Goal: Information Seeking & Learning: Learn about a topic

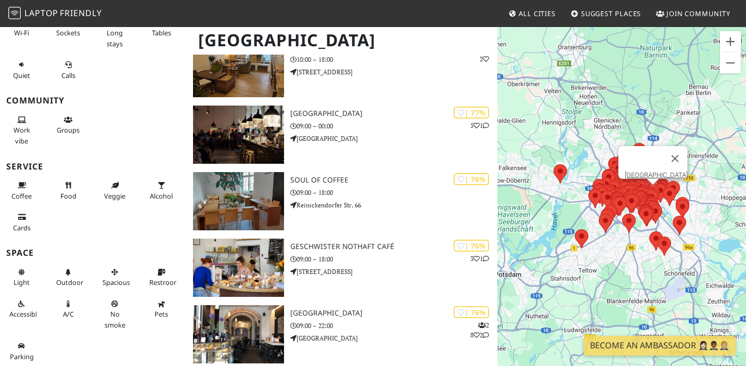
scroll to position [2382, 0]
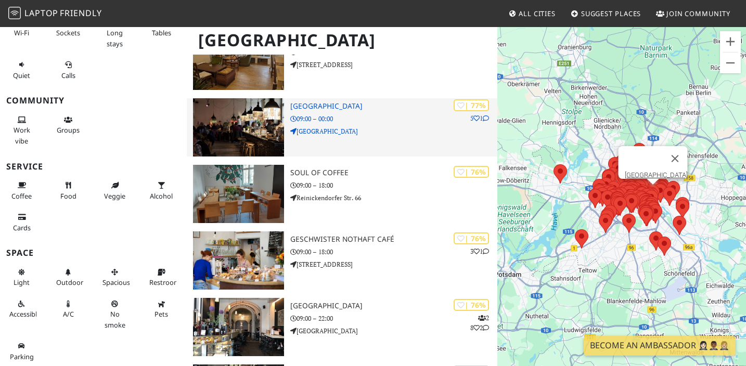
click at [311, 102] on h3 "[GEOGRAPHIC_DATA]" at bounding box center [393, 106] width 207 height 9
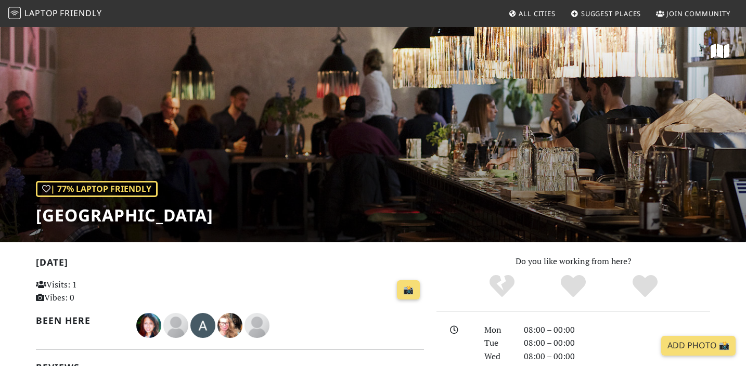
click at [97, 221] on h1 "Michelberger Hotel" at bounding box center [124, 216] width 177 height 20
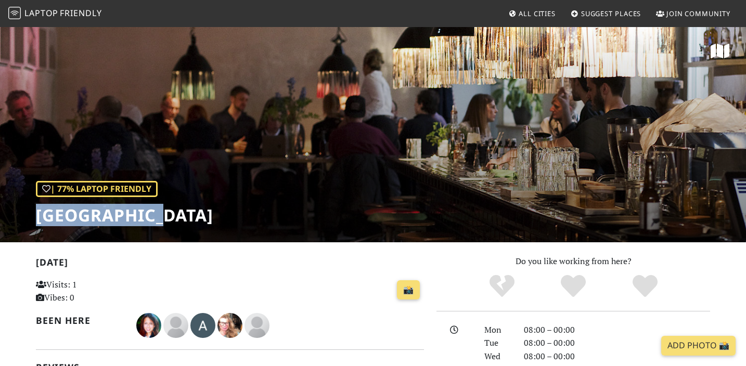
click at [97, 221] on h1 "[GEOGRAPHIC_DATA]" at bounding box center [124, 216] width 177 height 20
copy h1 "Michelberger"
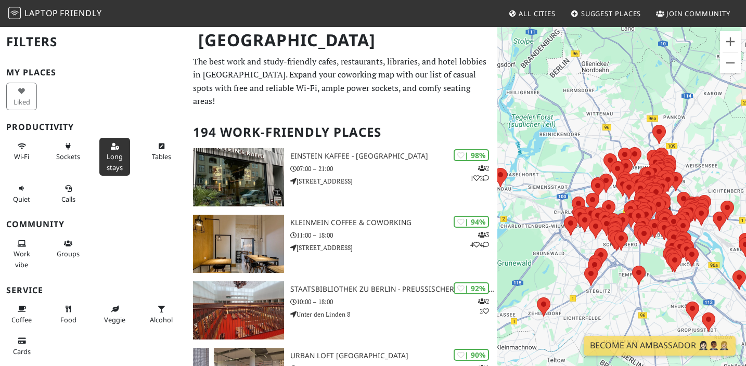
click at [120, 161] on button "Long stays" at bounding box center [114, 157] width 31 height 38
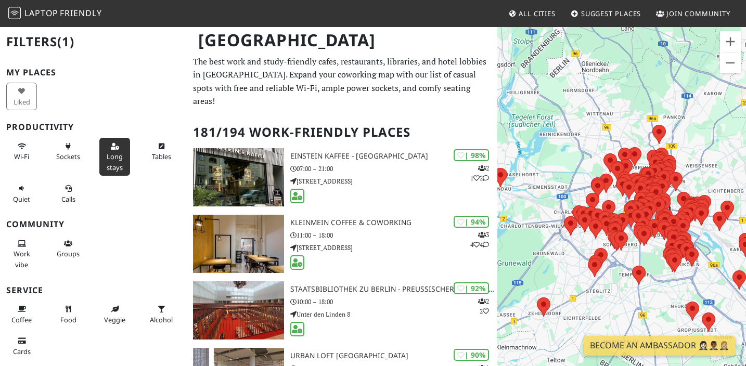
click at [125, 153] on button "Long stays" at bounding box center [114, 157] width 31 height 38
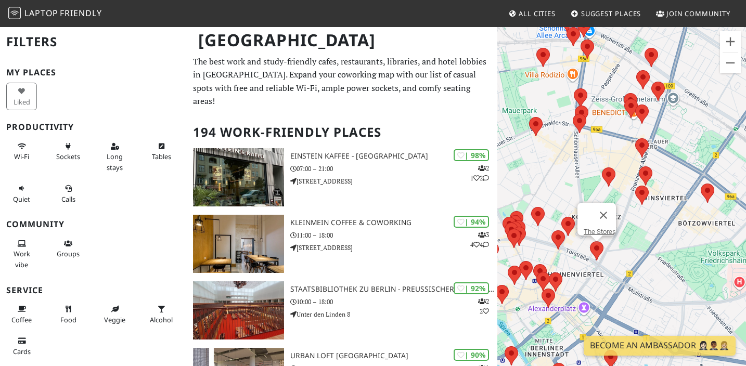
click at [590, 242] on area at bounding box center [590, 242] width 0 height 0
click at [591, 228] on link "The Stores" at bounding box center [600, 232] width 32 height 8
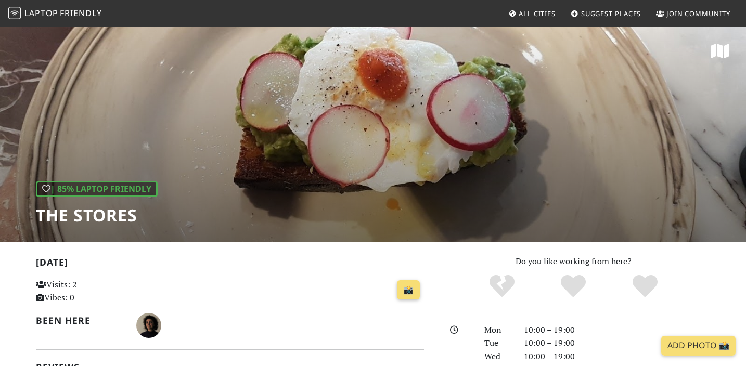
click at [289, 125] on div "| 85% Laptop Friendly The Stores" at bounding box center [373, 134] width 746 height 217
